Goal: Navigation & Orientation: Find specific page/section

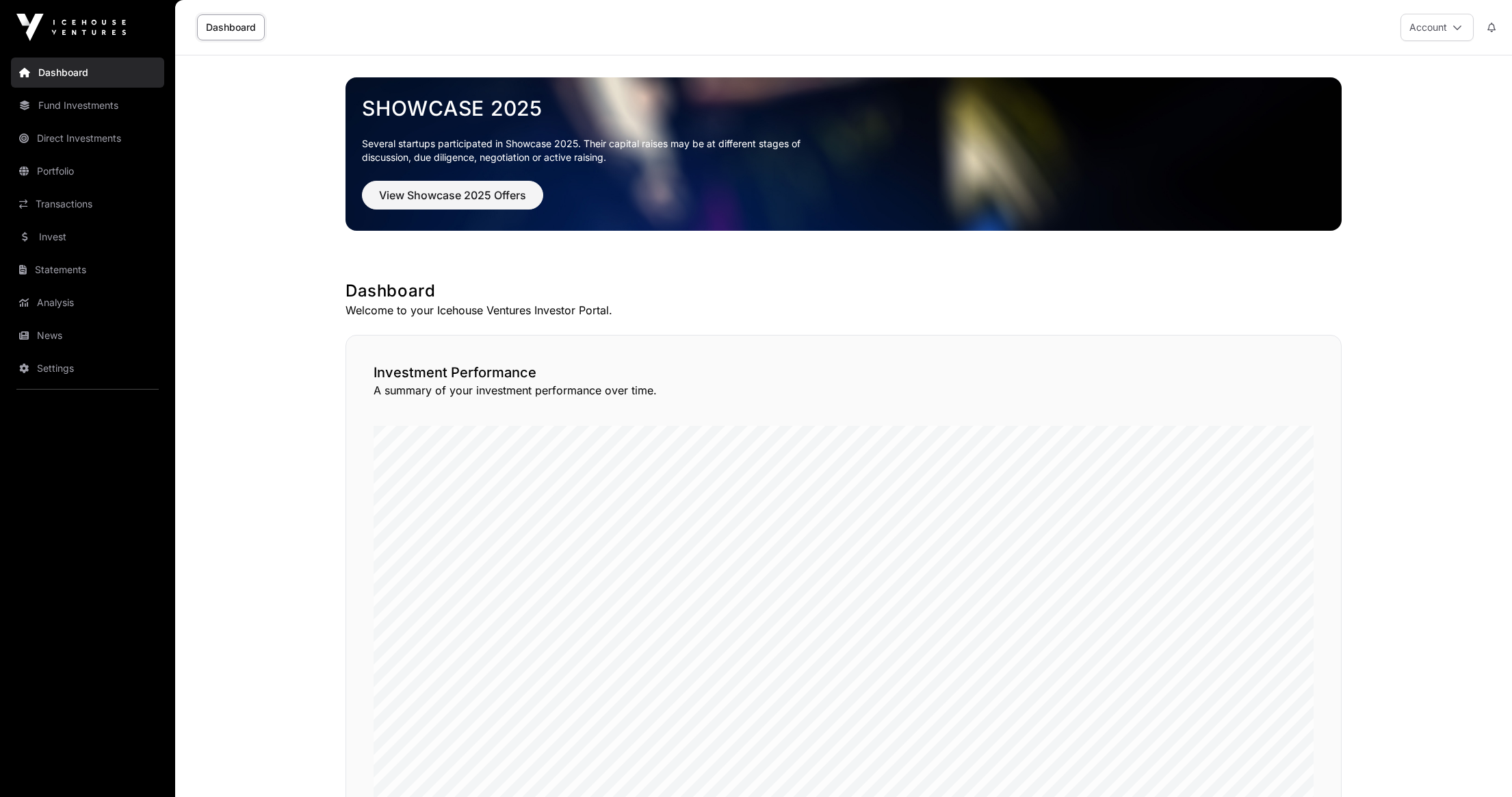
click at [67, 109] on link "Fund Investments" at bounding box center [88, 105] width 153 height 30
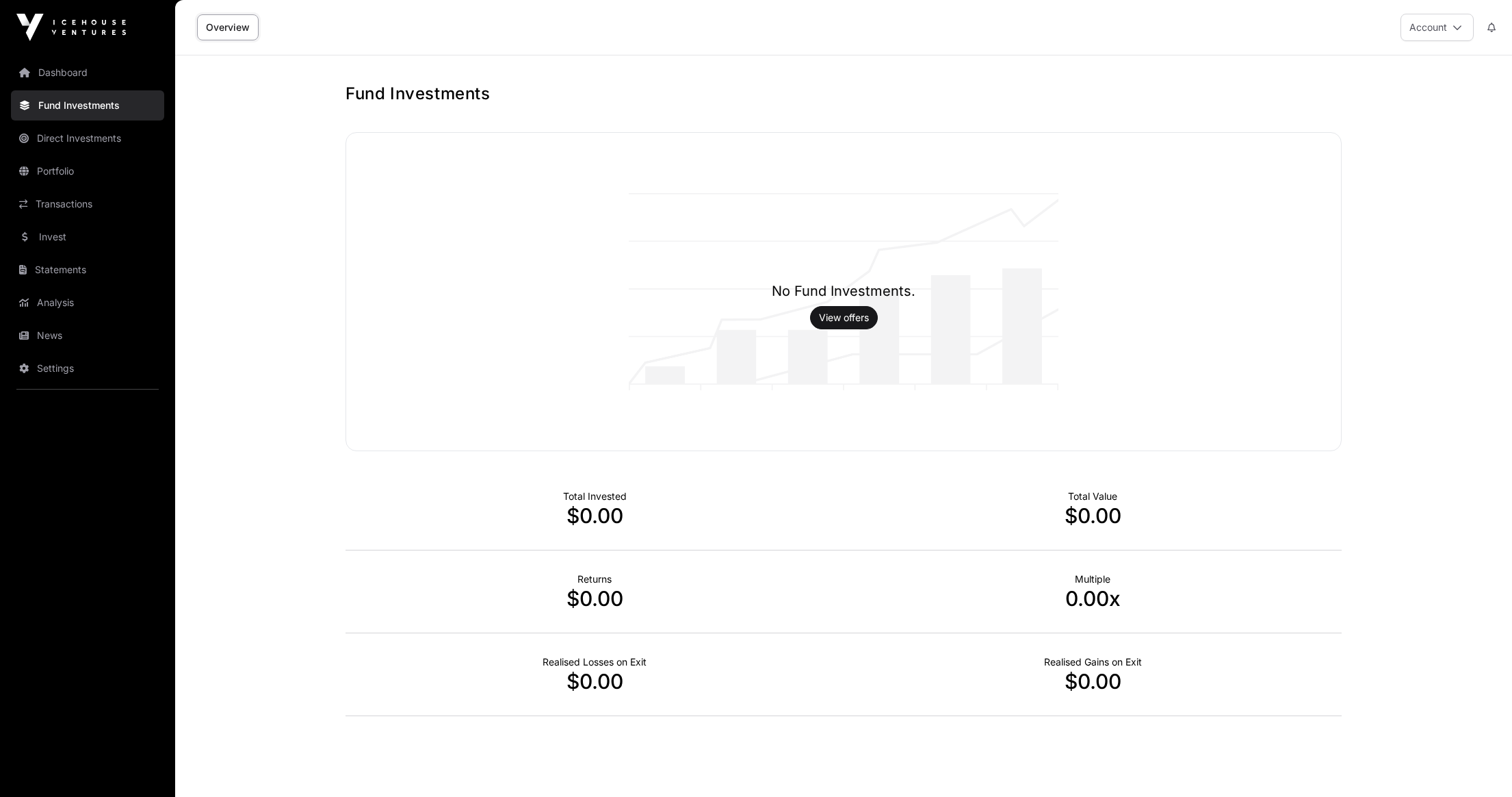
click at [49, 165] on link "Portfolio" at bounding box center [88, 171] width 153 height 30
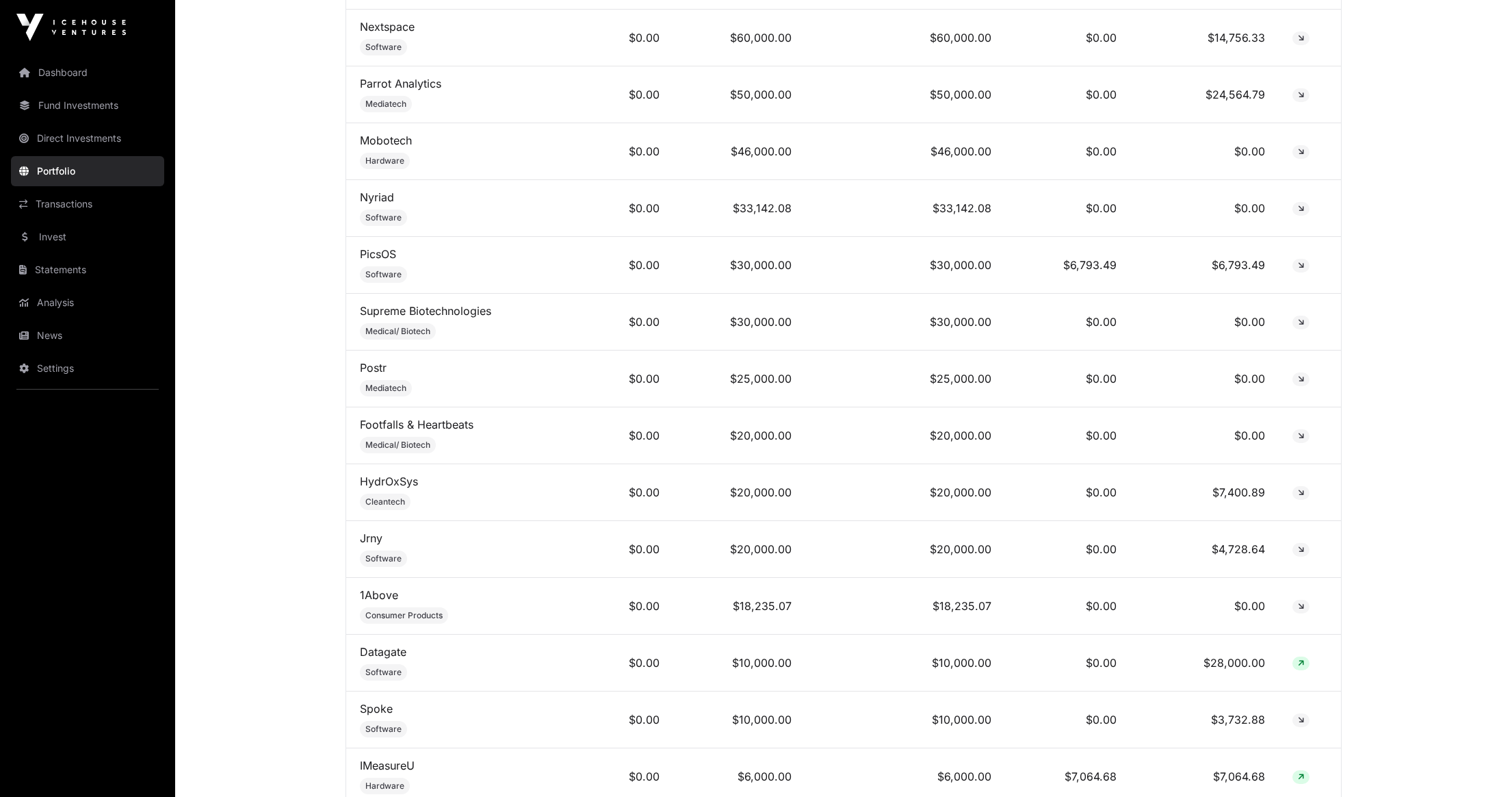
scroll to position [952, 0]
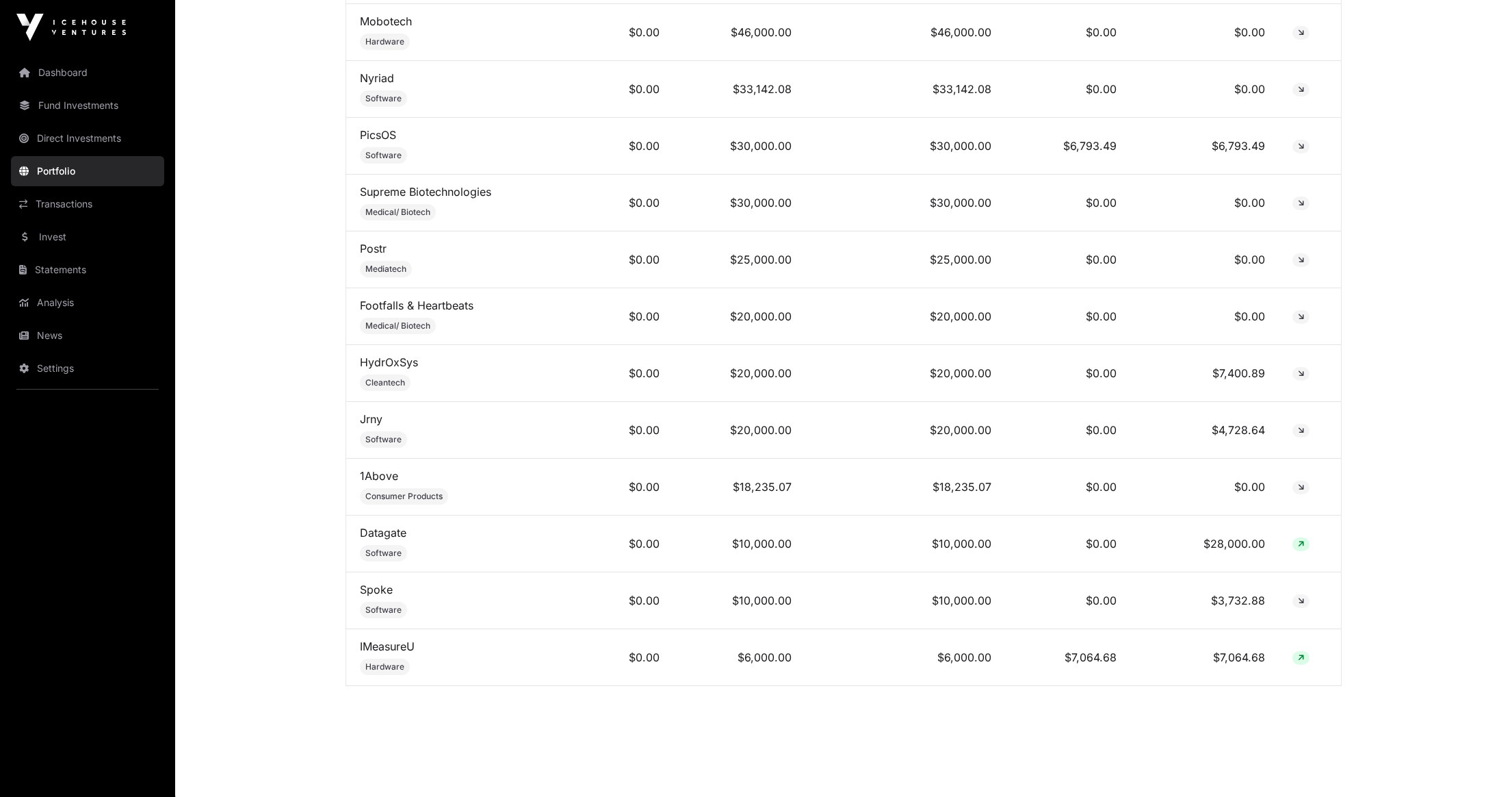
click at [75, 303] on link "Analysis" at bounding box center [88, 303] width 153 height 30
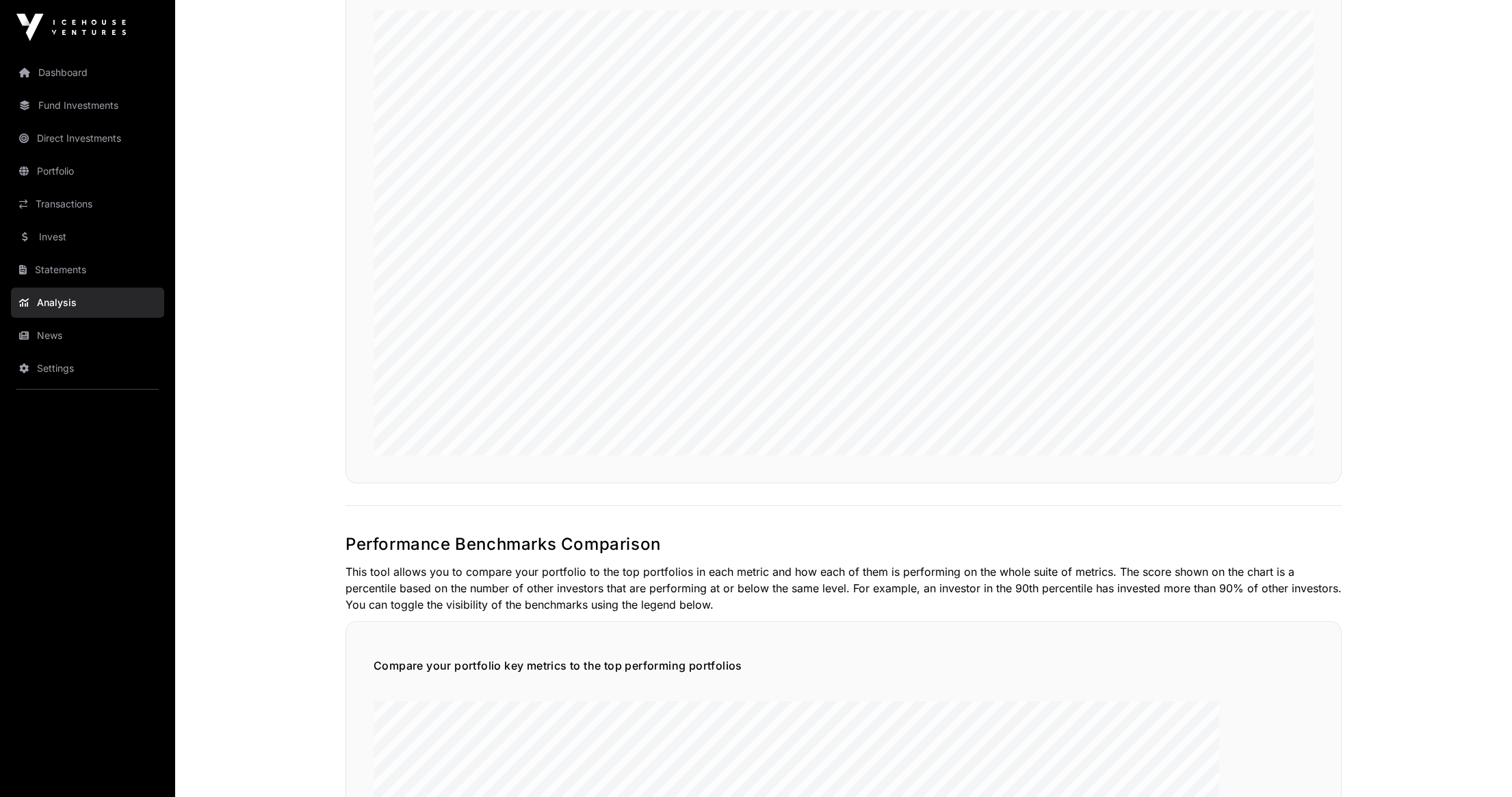
scroll to position [1665, 0]
click at [66, 73] on link "Dashboard" at bounding box center [88, 73] width 153 height 30
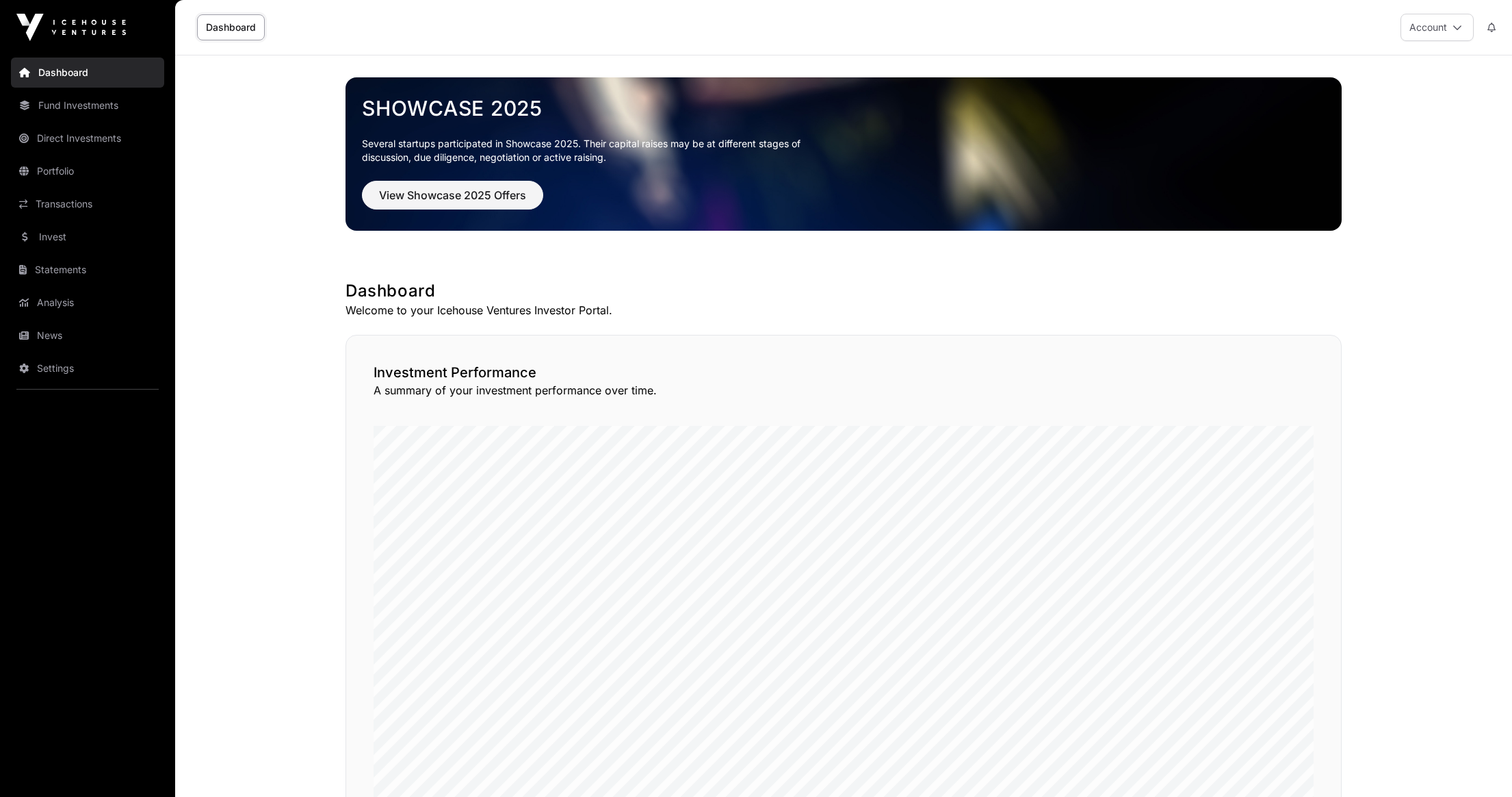
click at [1447, 27] on button "Account" at bounding box center [1437, 27] width 73 height 27
click at [1338, 196] on span "Sign Out" at bounding box center [1351, 203] width 39 height 14
